Goal: Task Accomplishment & Management: Manage account settings

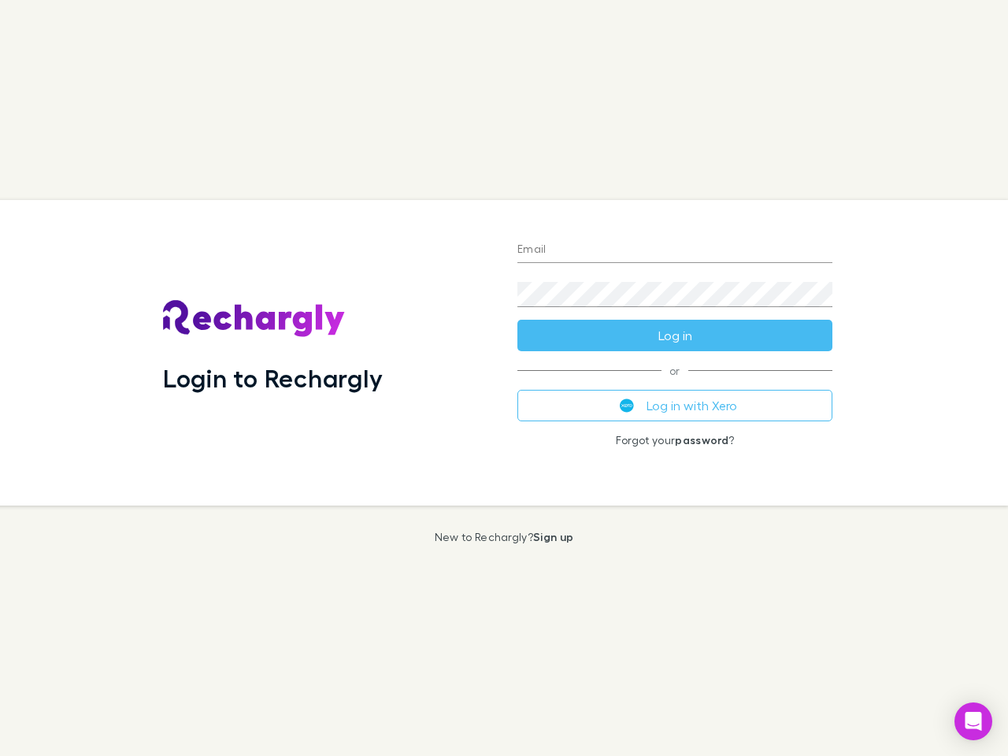
click at [504, 378] on div "Login to Rechargly" at bounding box center [327, 353] width 354 height 306
click at [675, 250] on input "Email" at bounding box center [675, 250] width 315 height 25
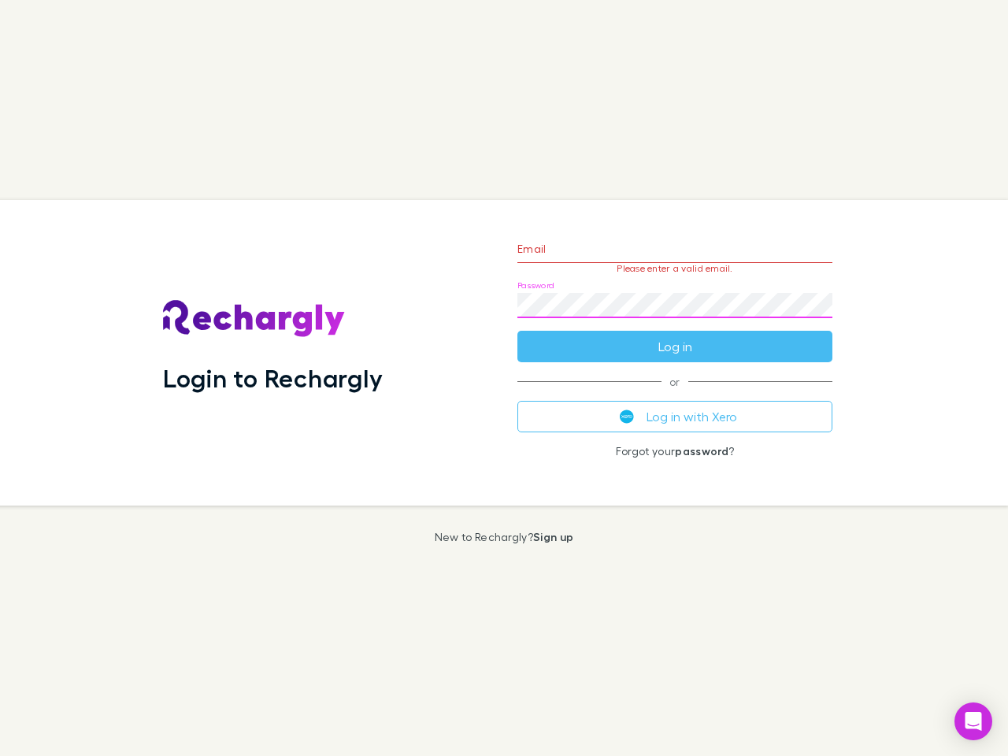
click at [675, 336] on form "Email Please enter a valid email. Password Log in" at bounding box center [675, 293] width 315 height 137
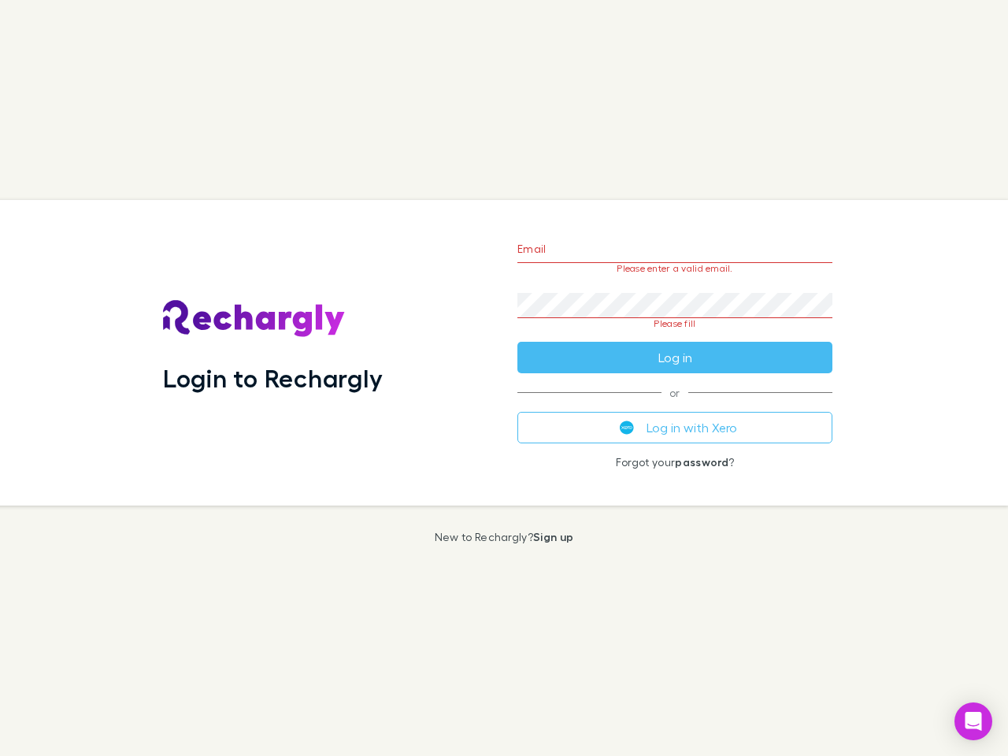
click at [675, 406] on div "Email Please enter a valid email. Password Please fill Log in or Log in with Xe…" at bounding box center [675, 353] width 340 height 306
click at [974, 722] on icon "Open Intercom Messenger" at bounding box center [974, 721] width 17 height 19
